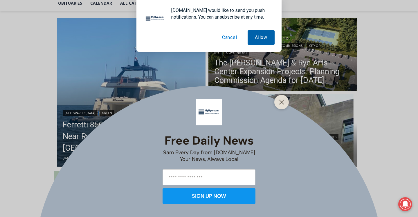
click at [252, 31] on button "Allow" at bounding box center [261, 37] width 27 height 15
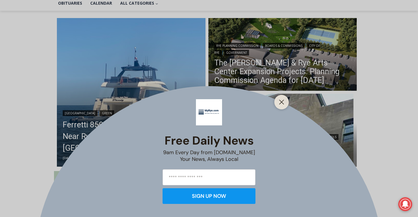
click at [284, 93] on div "Free Daily News 9am Every Day from MyRye.com Your News, Always Local SIGN UP NOW" at bounding box center [209, 108] width 418 height 217
click at [282, 100] on icon "Close" at bounding box center [281, 101] width 5 height 5
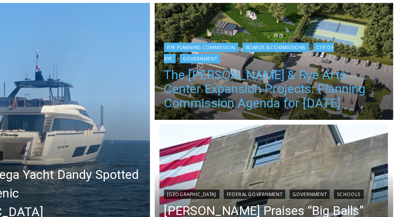
click at [295, 58] on link "The [PERSON_NAME] & Rye Arts Center Expansion Projects: Planning Commission Age…" at bounding box center [282, 71] width 137 height 26
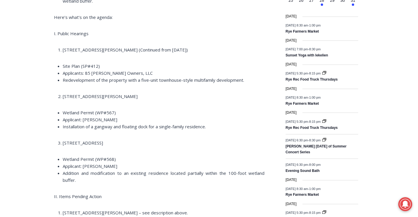
scroll to position [882, 0]
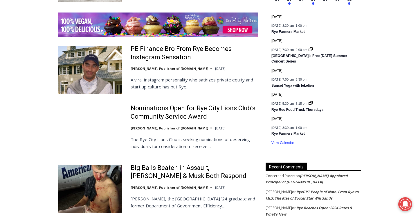
scroll to position [873, 0]
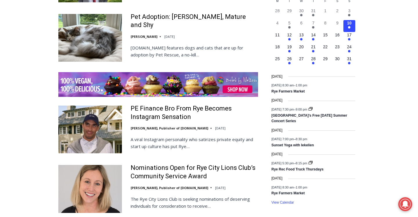
click at [77, 116] on img at bounding box center [90, 129] width 64 height 48
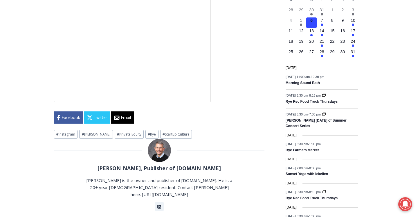
scroll to position [686, 0]
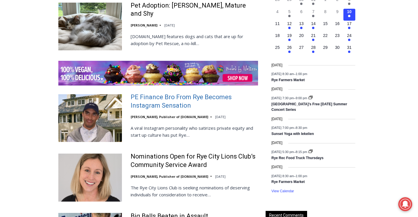
scroll to position [890, 0]
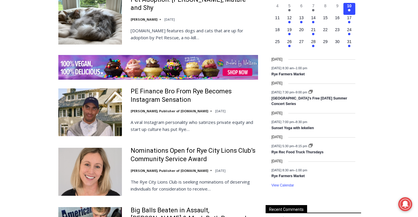
click at [106, 147] on img at bounding box center [90, 171] width 64 height 48
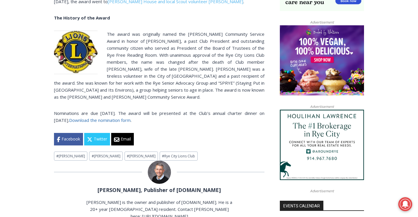
scroll to position [447, 0]
